Goal: Task Accomplishment & Management: Manage account settings

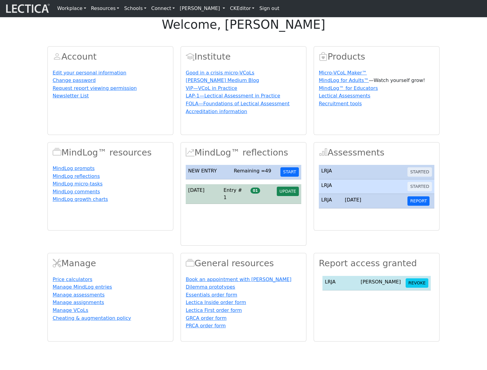
click at [455, 99] on section "Account Edit your personal information Change password Request report viewing p…" at bounding box center [243, 190] width 487 height 303
click at [205, 8] on link "[PERSON_NAME]" at bounding box center [202, 8] width 50 height 12
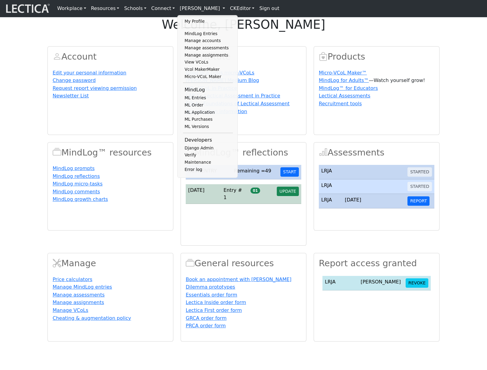
click at [335, 57] on div "Account Edit your personal information Change password Request report viewing p…" at bounding box center [244, 190] width 400 height 303
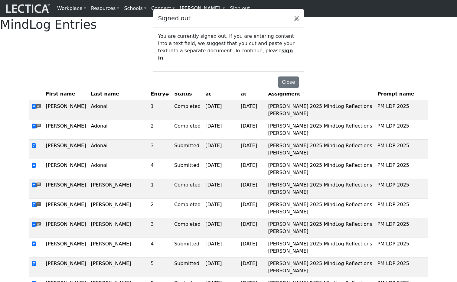
click at [260, 41] on div "You are currently signed out. If you are entering content into a text field, we…" at bounding box center [228, 50] width 151 height 44
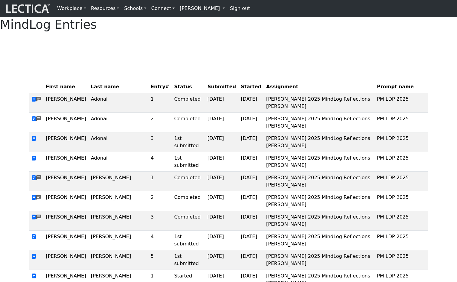
click at [198, 10] on link "[PERSON_NAME]" at bounding box center [202, 8] width 50 height 12
click at [192, 8] on link "[PERSON_NAME]" at bounding box center [202, 8] width 50 height 12
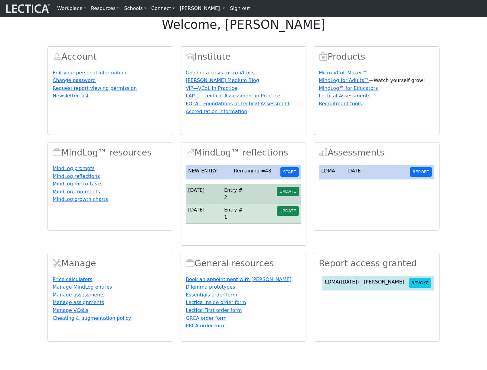
click at [193, 7] on link "Nicholas Maisano" at bounding box center [202, 8] width 50 height 12
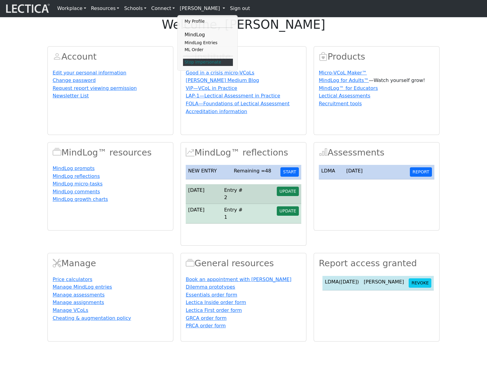
click at [187, 66] on link "Stop impersonate" at bounding box center [208, 62] width 50 height 7
